Goal: Book appointment/travel/reservation

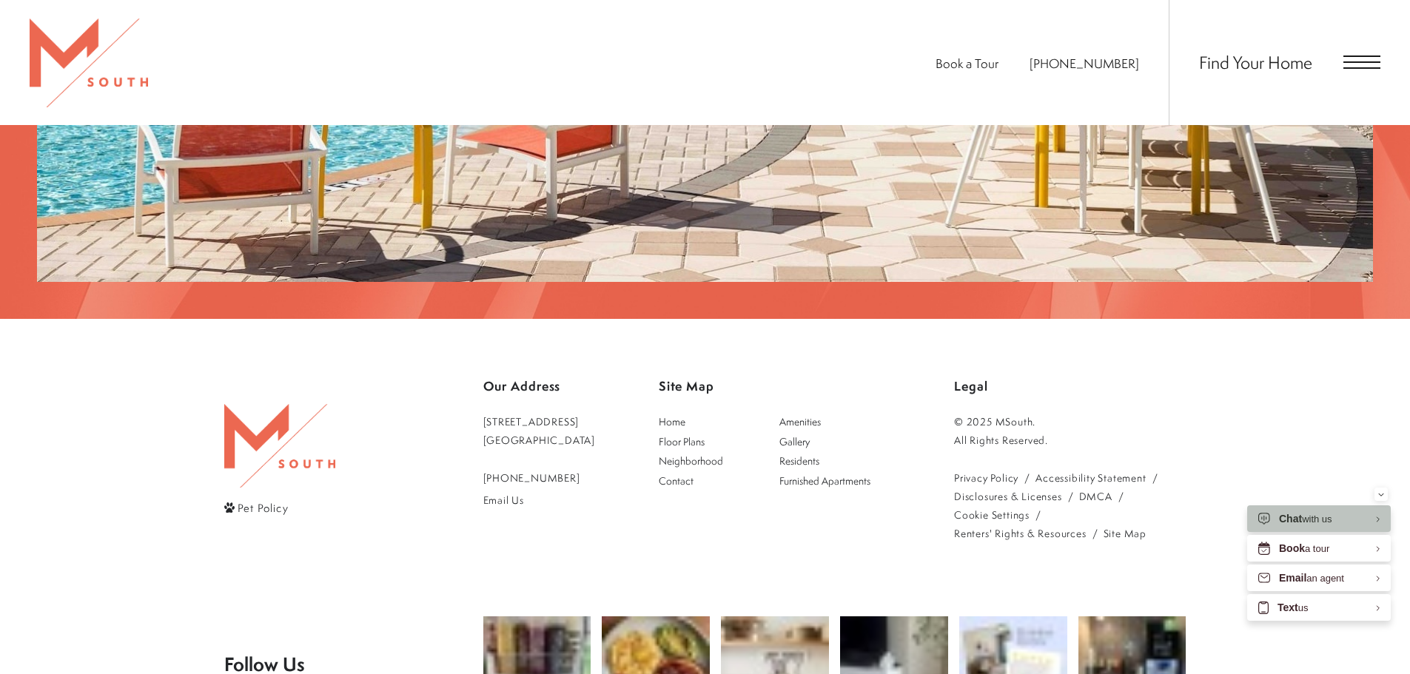
scroll to position [3105, 0]
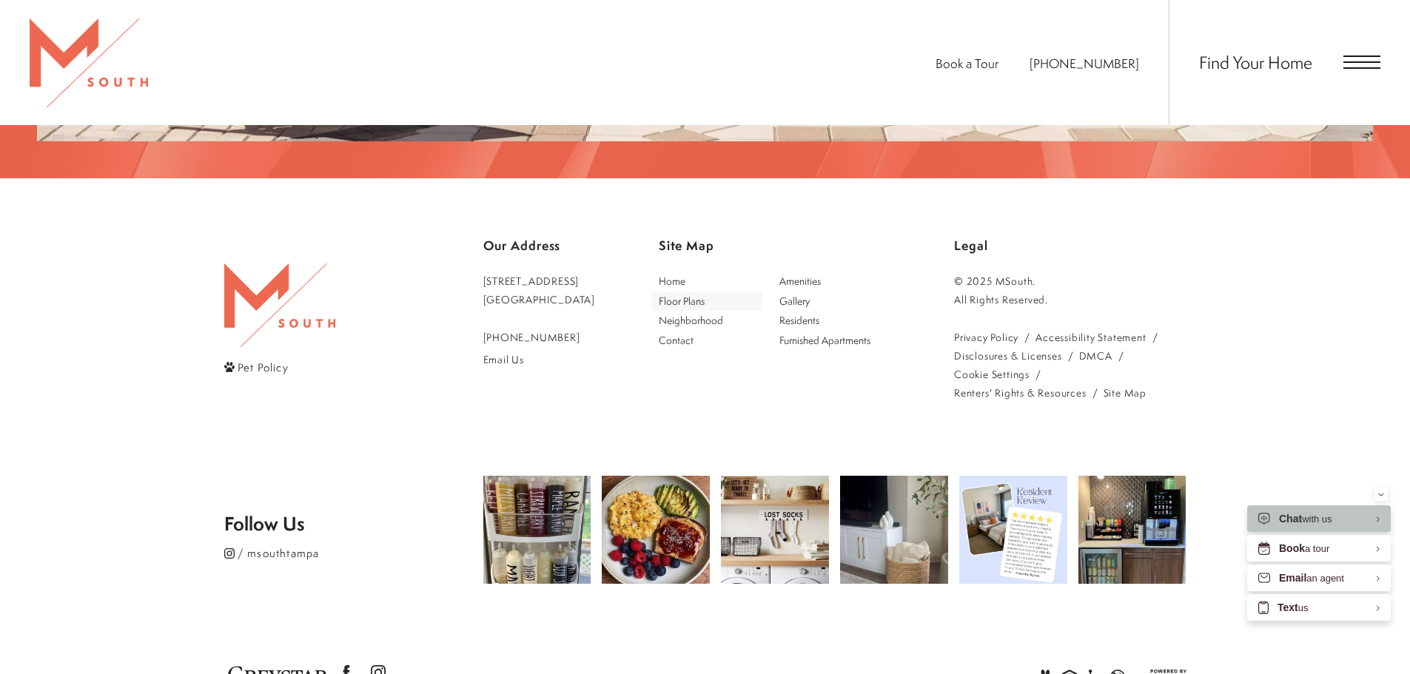
click at [705, 294] on span "Floor Plans" at bounding box center [682, 301] width 46 height 14
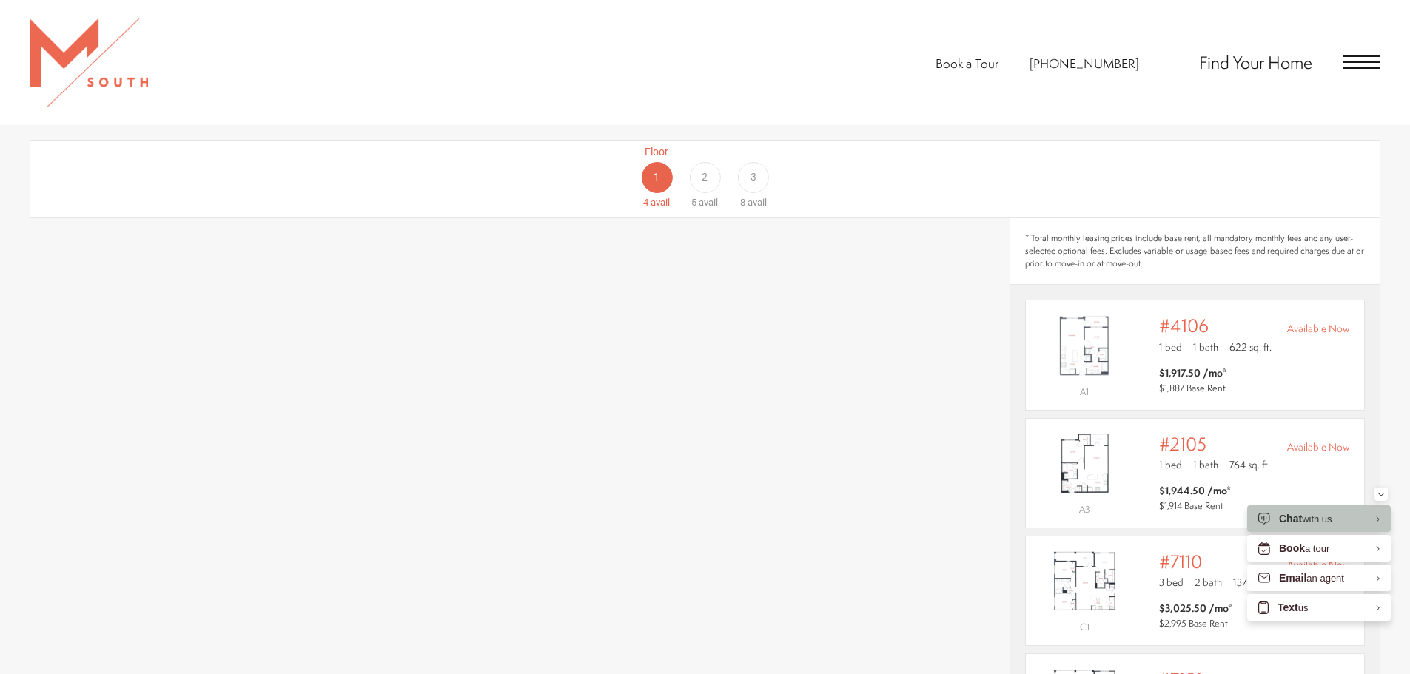
scroll to position [1032, 0]
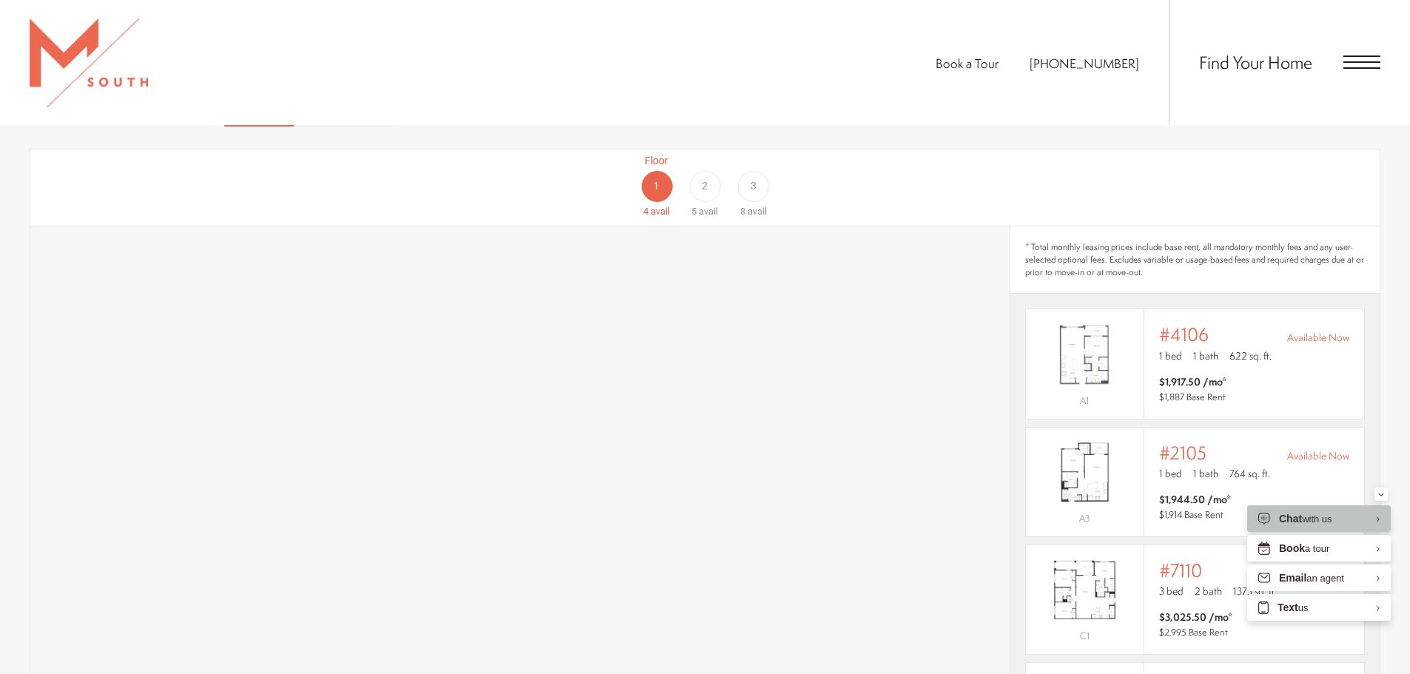
click at [762, 172] on div "3" at bounding box center [753, 186] width 31 height 31
click at [892, 166] on div "Floor 1 4 avail Floor 2 5 avail Floor 3 8 avail" at bounding box center [1307, 186] width 1349 height 66
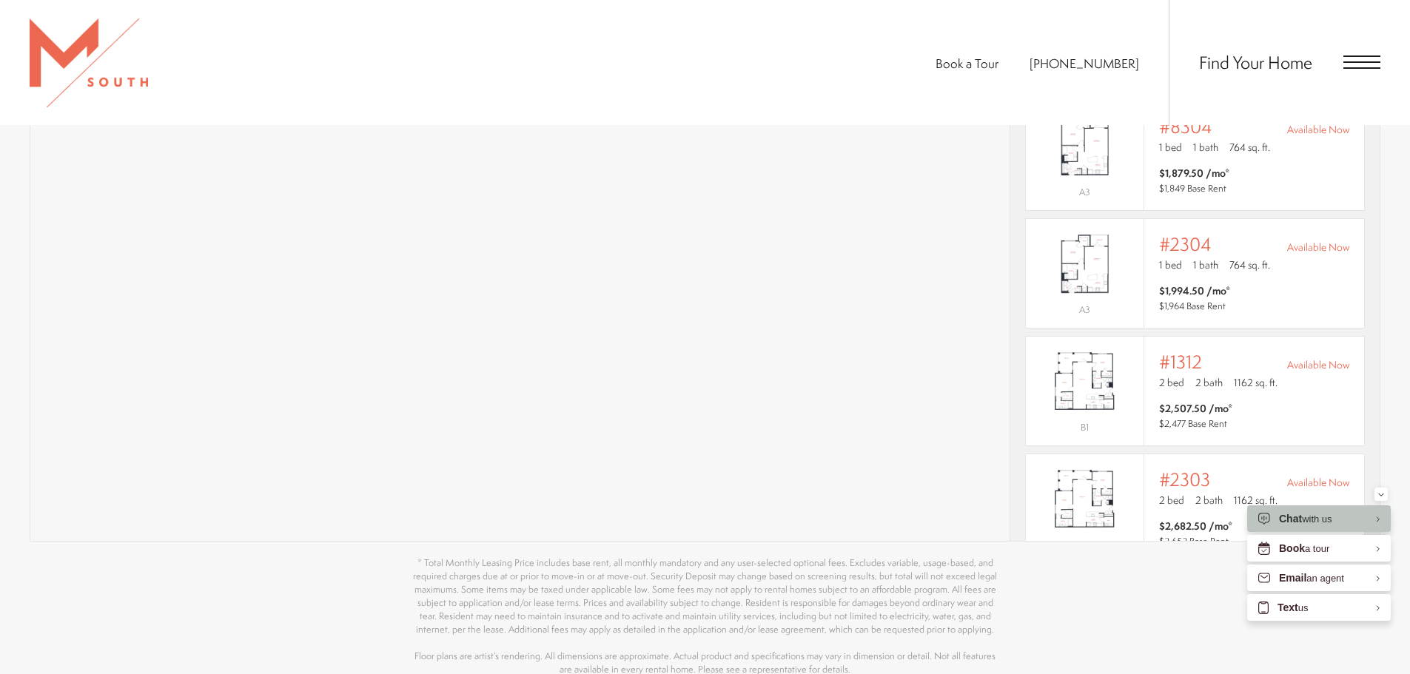
scroll to position [1846, 0]
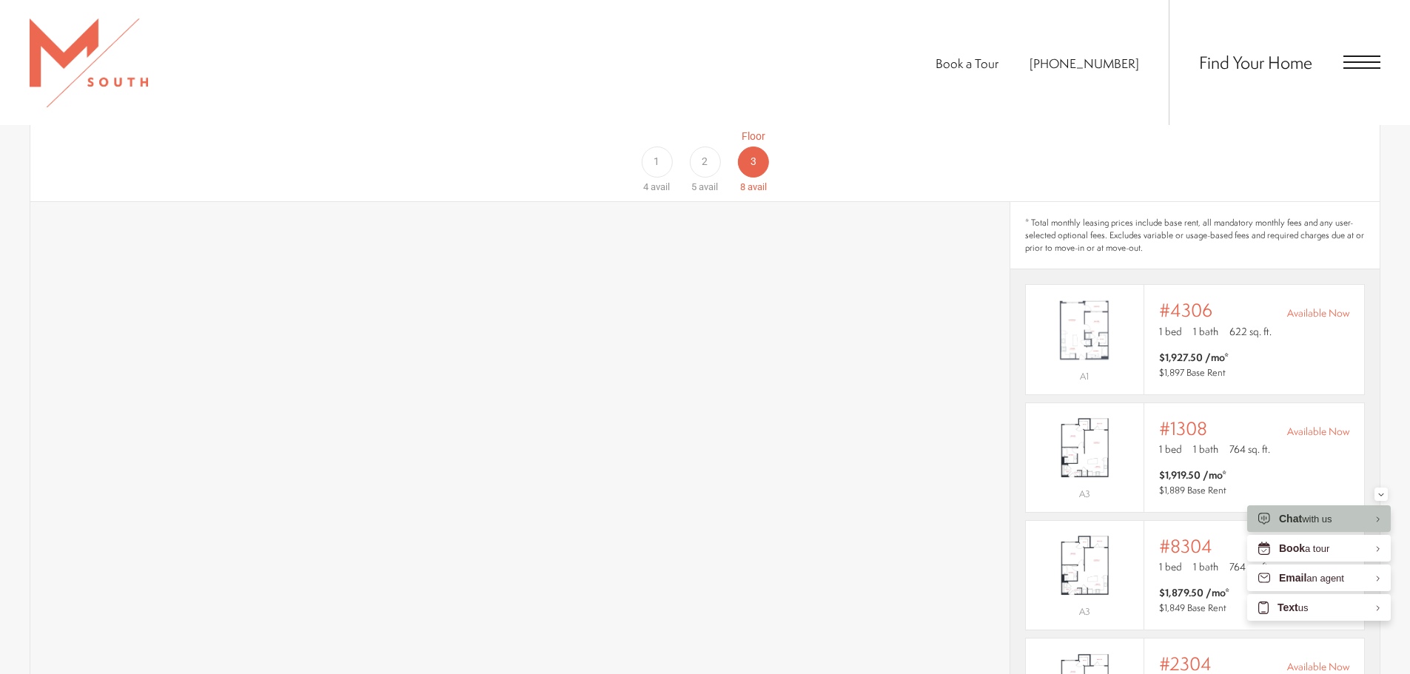
scroll to position [958, 0]
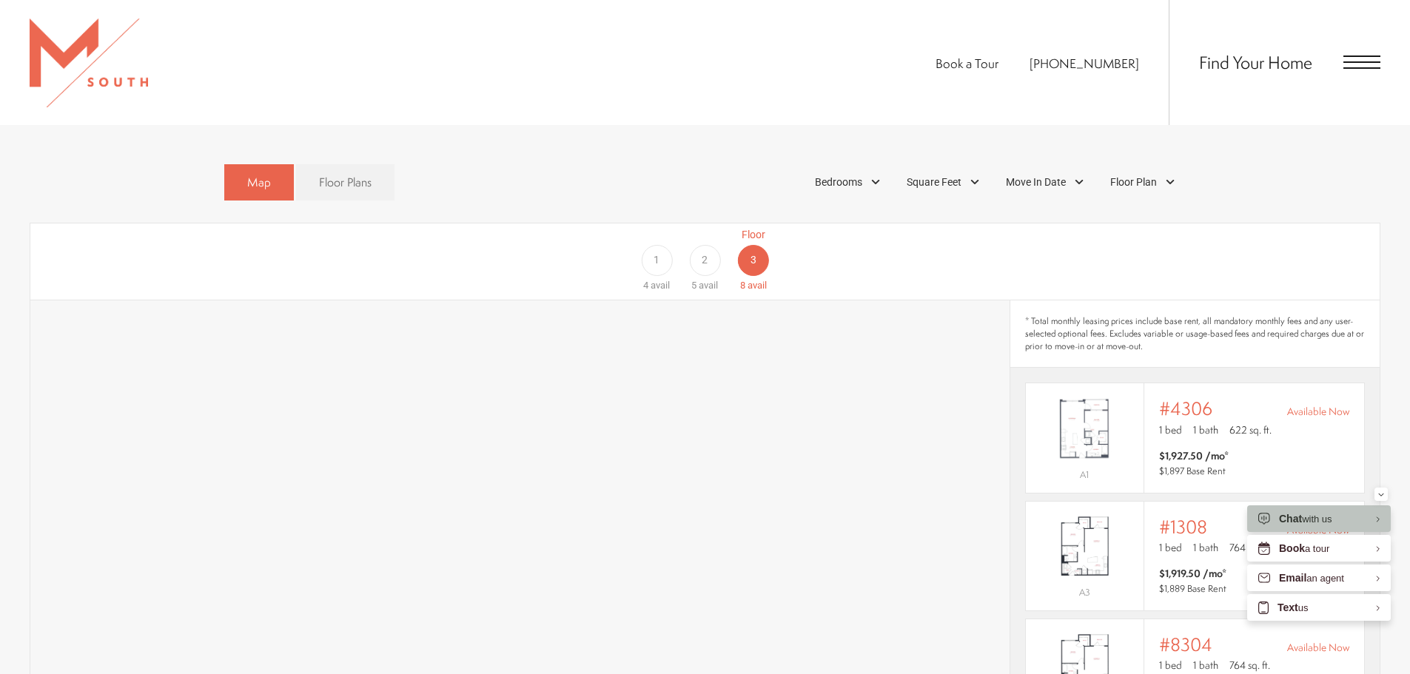
click at [702, 252] on span "2" at bounding box center [705, 260] width 6 height 16
click at [1012, 247] on div "Floor 1 4 avail Floor 2 5 avail Floor 3 8 avail" at bounding box center [1307, 260] width 1349 height 66
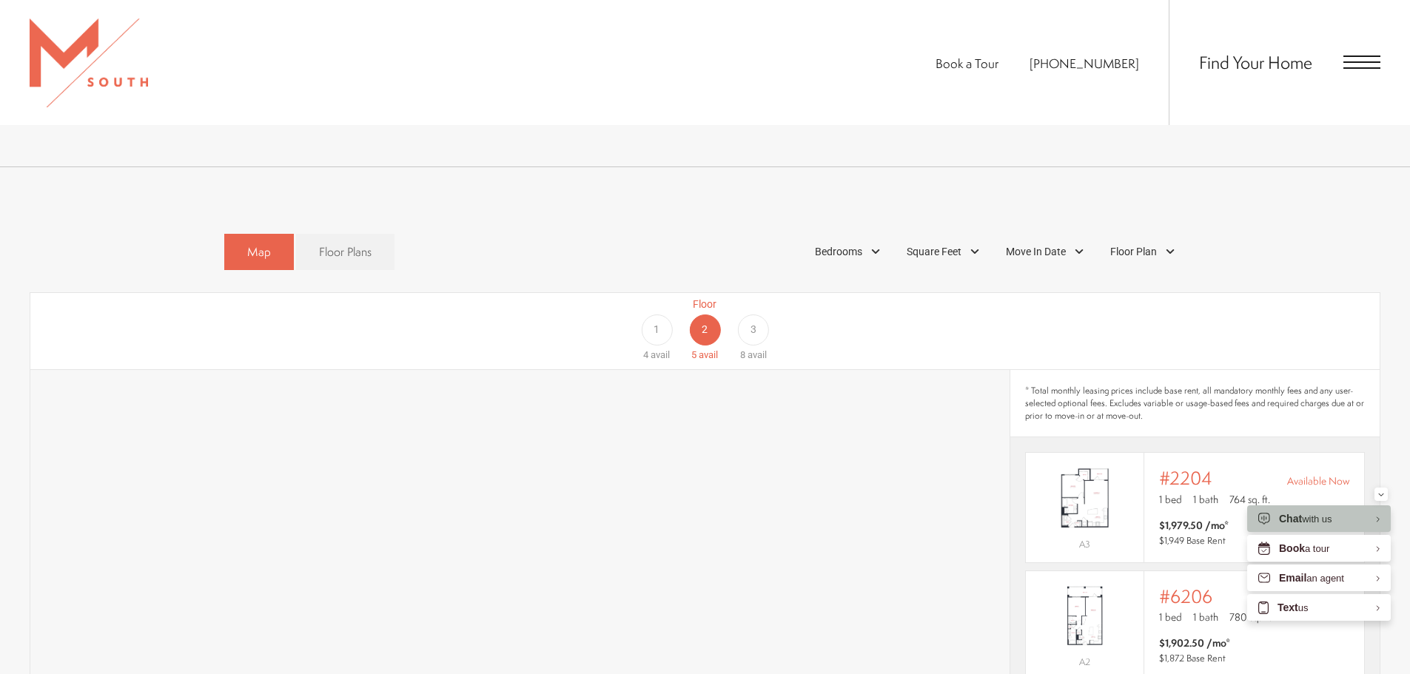
scroll to position [884, 0]
click at [662, 319] on div "1" at bounding box center [656, 334] width 31 height 31
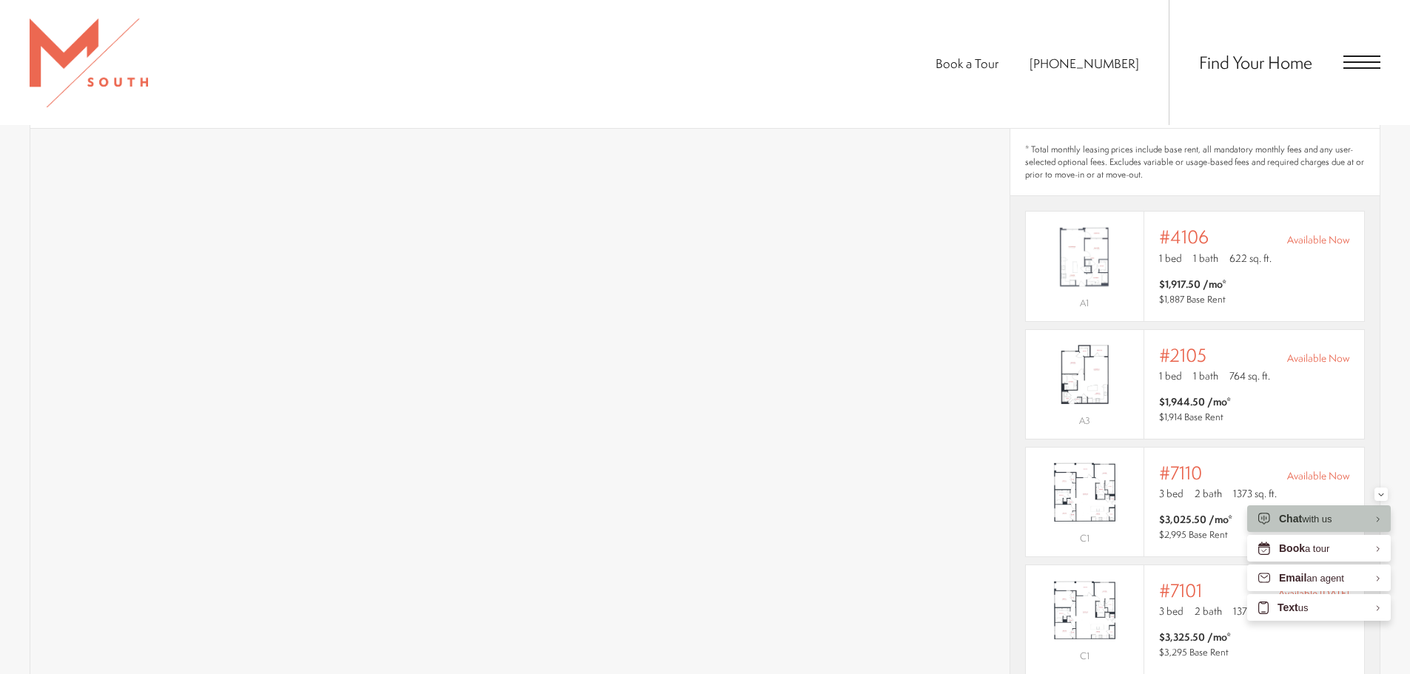
scroll to position [1180, 0]
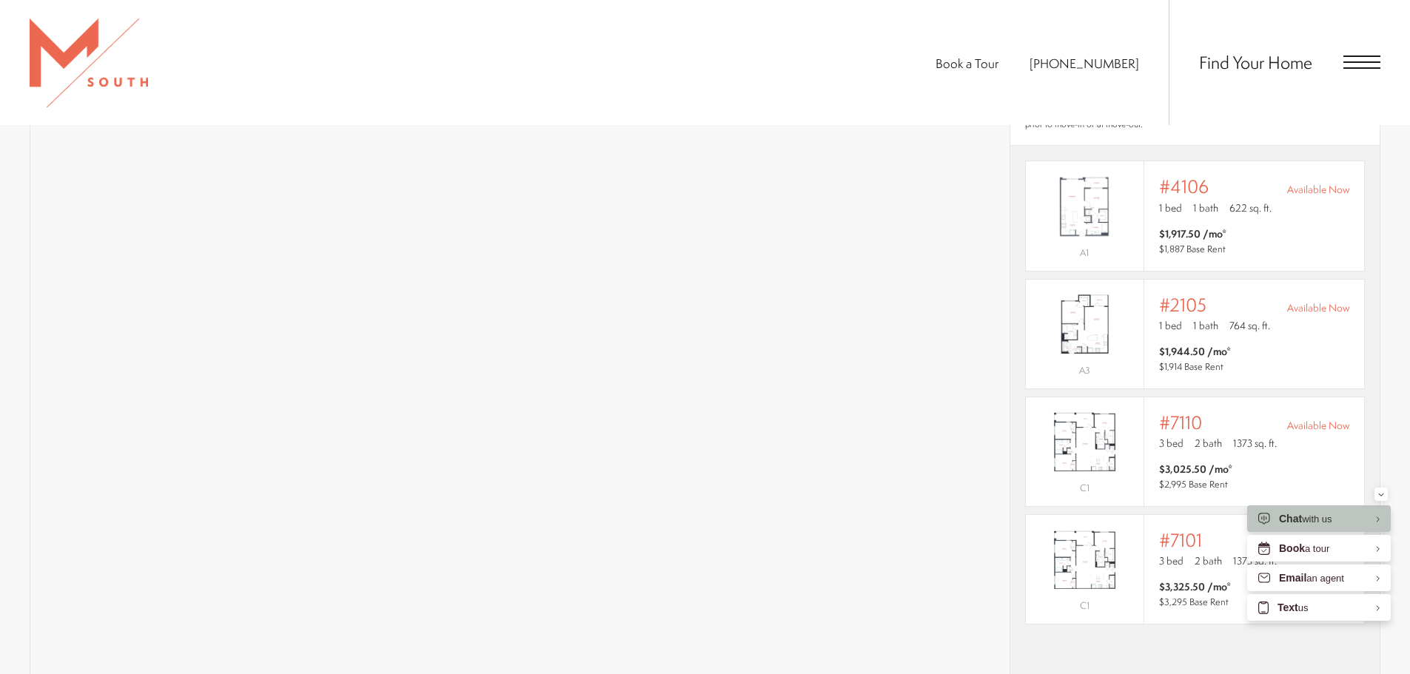
click at [490, 79] on div "Book a Tour [PHONE_NUMBER] Find Your Home" at bounding box center [705, 62] width 1410 height 125
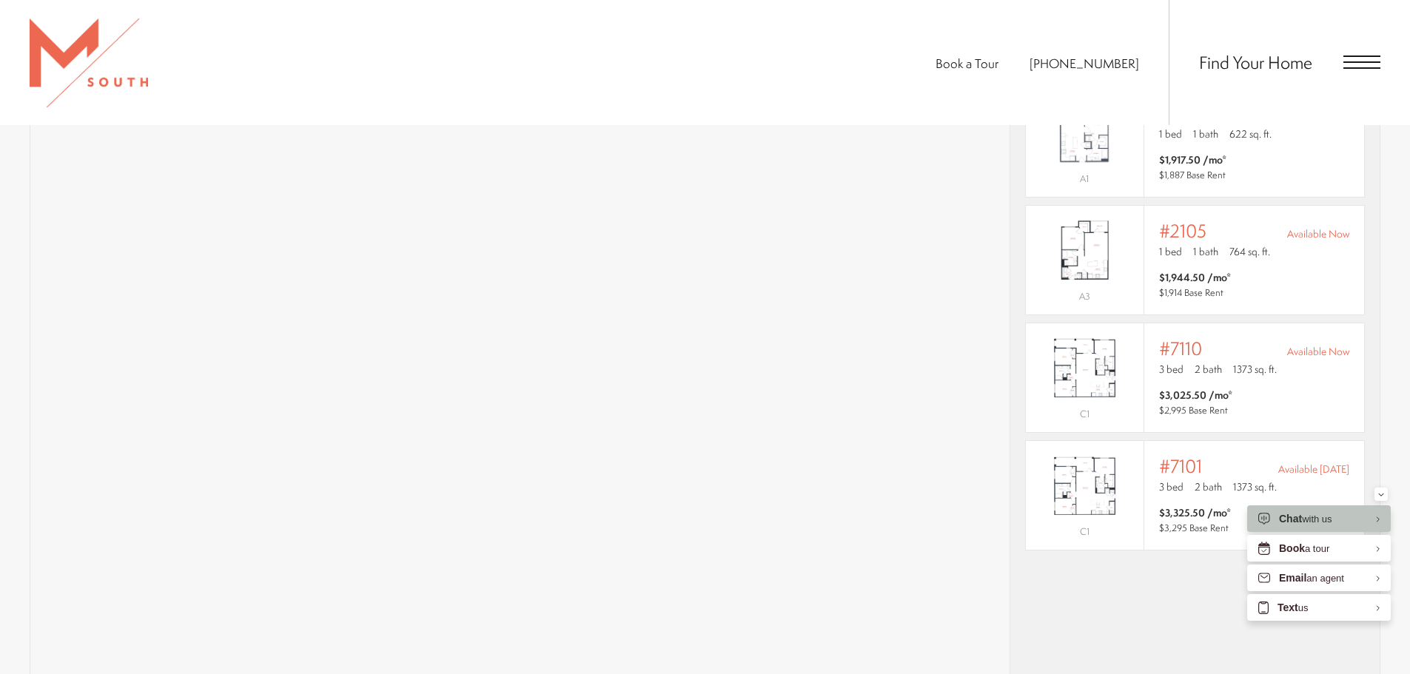
click at [856, 31] on div "Book a Tour [PHONE_NUMBER] Find Your Home" at bounding box center [705, 62] width 1410 height 125
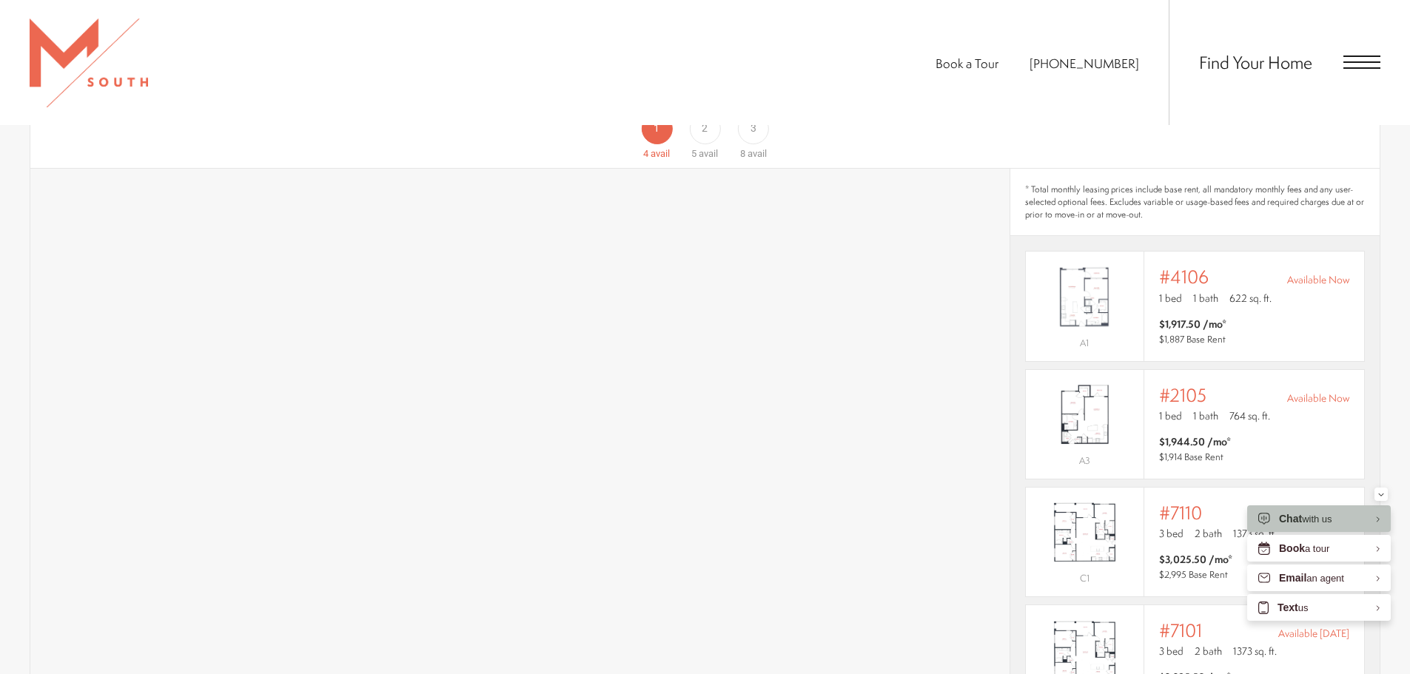
scroll to position [1106, 0]
